Goal: Task Accomplishment & Management: Manage account settings

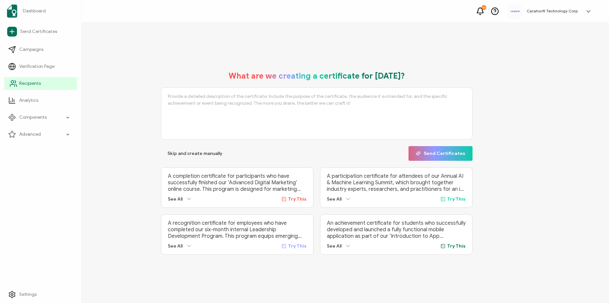
click at [37, 86] on span "Recipients" at bounding box center [30, 83] width 22 height 7
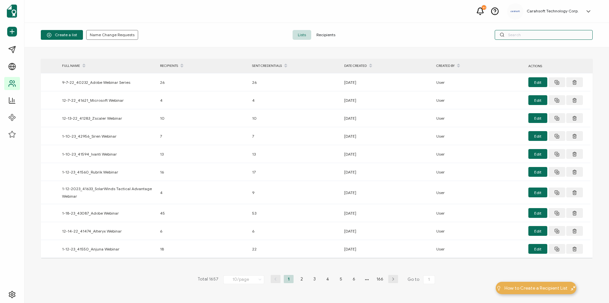
click at [529, 34] on input "text" at bounding box center [544, 35] width 98 height 10
paste input "70551"
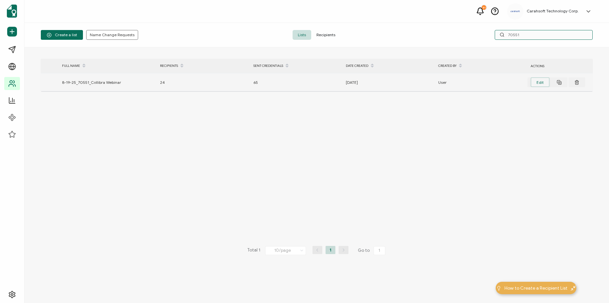
type input "70551"
click at [543, 83] on button "Edit" at bounding box center [539, 82] width 19 height 10
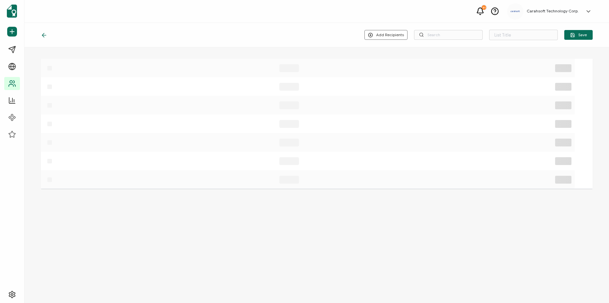
type input "8-19-25_70551_Collibra Webinar"
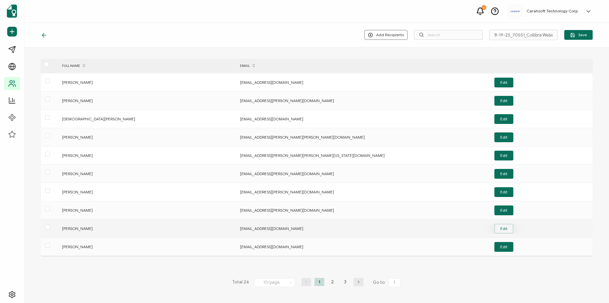
click at [500, 228] on button "Edit" at bounding box center [503, 229] width 19 height 10
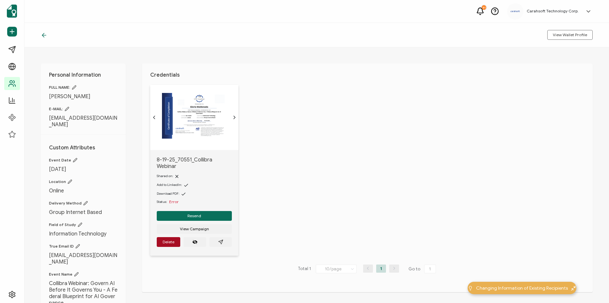
click at [75, 87] on icon at bounding box center [74, 87] width 5 height 5
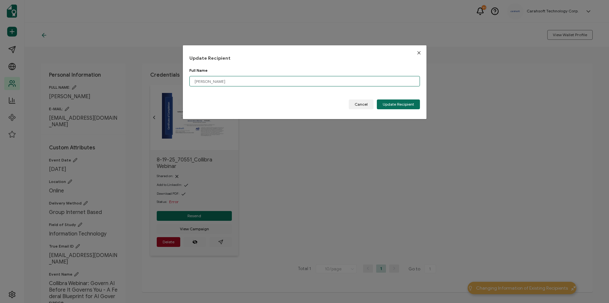
click at [203, 81] on input "[PERSON_NAME]" at bounding box center [304, 81] width 230 height 10
type input "[PERSON_NAME]"
click at [396, 103] on span "Update Recipient" at bounding box center [398, 104] width 31 height 4
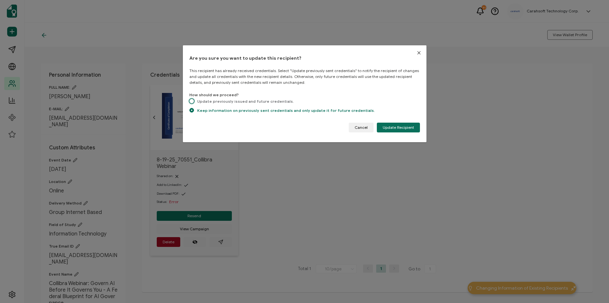
click at [257, 100] on span "Update previously issued and future credentials." at bounding box center [244, 101] width 100 height 5
click at [194, 100] on input "Update previously issued and future credentials." at bounding box center [191, 102] width 5 height 6
radio input "true"
radio input "false"
click at [411, 124] on button "Update Recipient" at bounding box center [398, 128] width 43 height 10
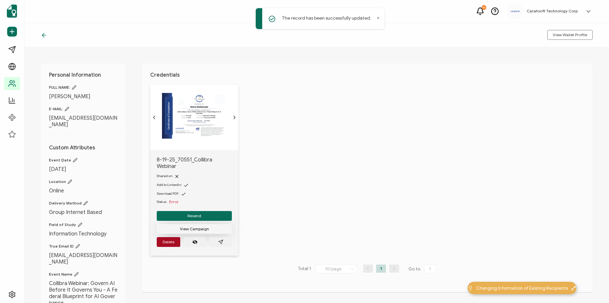
click at [205, 227] on span "View Campaign" at bounding box center [194, 229] width 29 height 4
